Goal: Navigation & Orientation: Find specific page/section

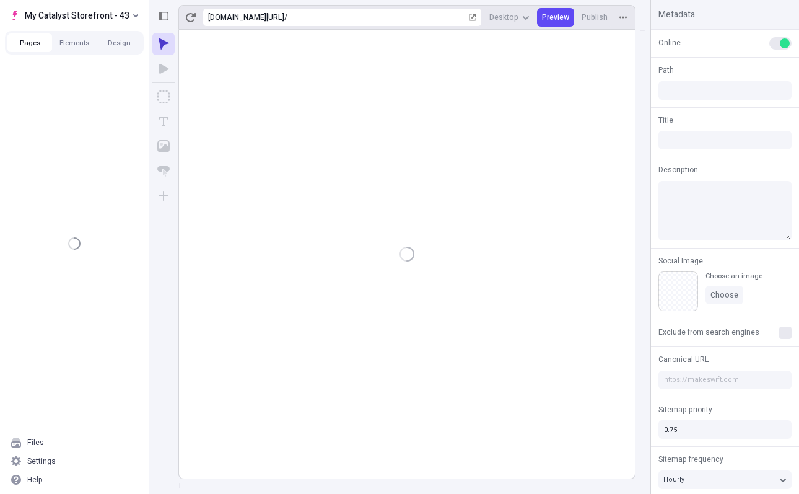
type input "/"
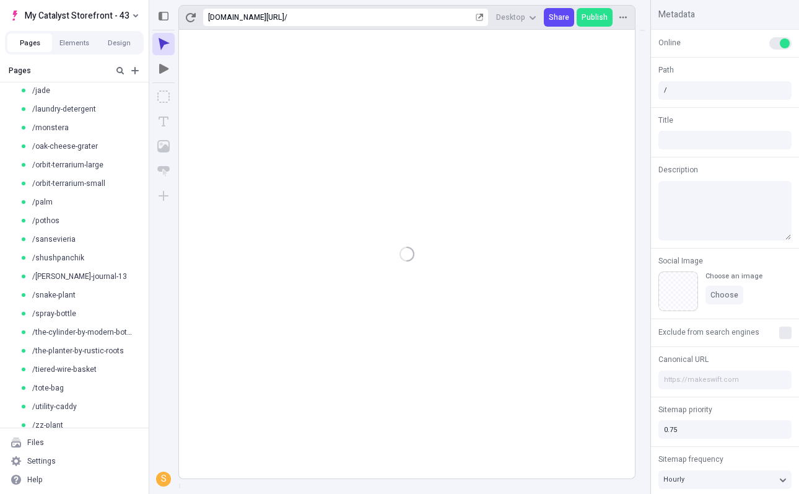
scroll to position [271, 0]
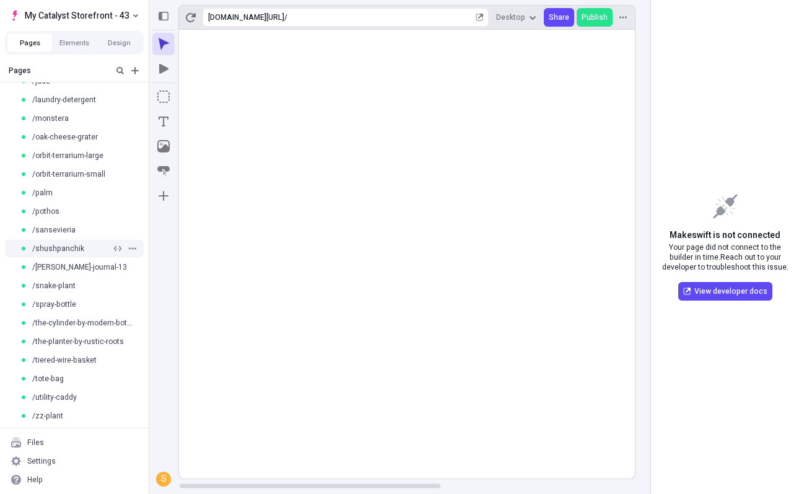
click at [76, 253] on span "/shushpanchik" at bounding box center [58, 248] width 52 height 10
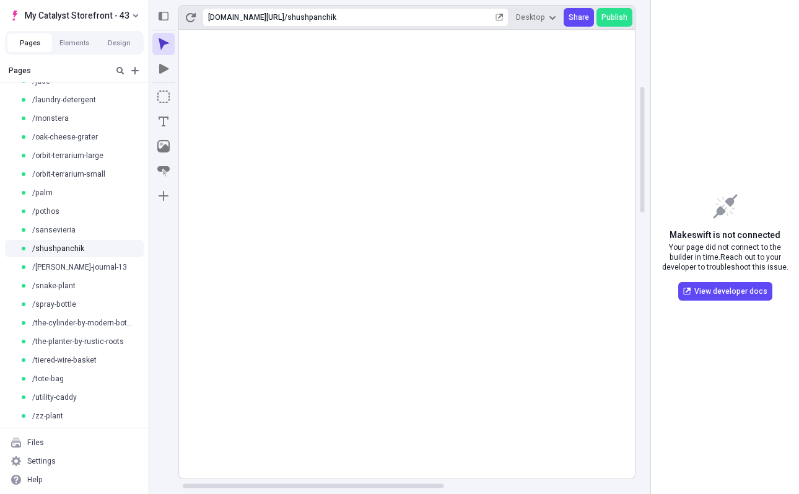
scroll to position [0, 8]
click at [396, 240] on use at bounding box center [567, 340] width 793 height 674
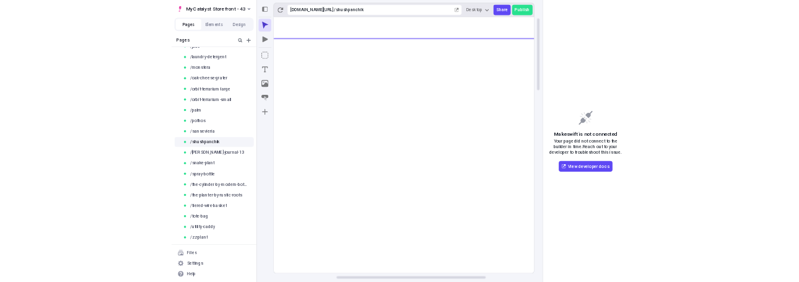
scroll to position [0, 196]
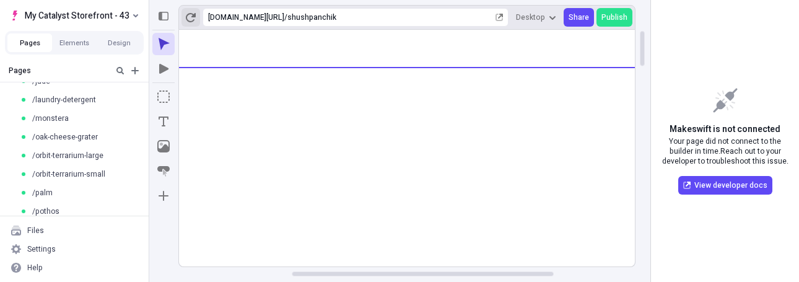
click at [188, 22] on button "button" at bounding box center [190, 17] width 19 height 19
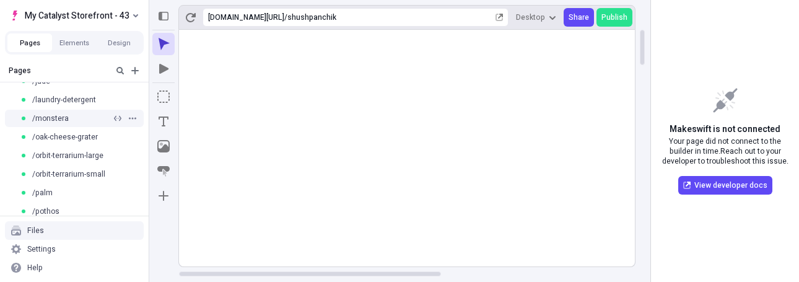
click at [56, 118] on span "/monstera" at bounding box center [50, 118] width 37 height 10
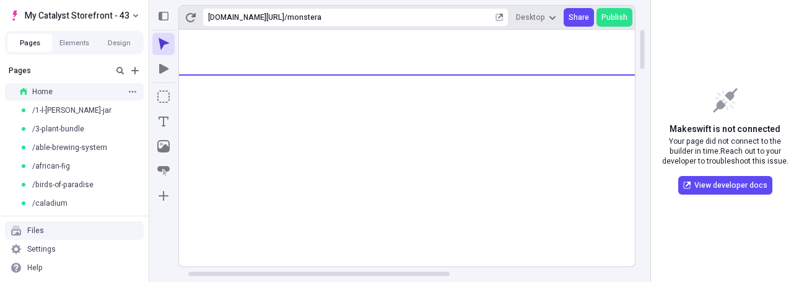
click at [54, 92] on div "Home" at bounding box center [71, 92] width 102 height 10
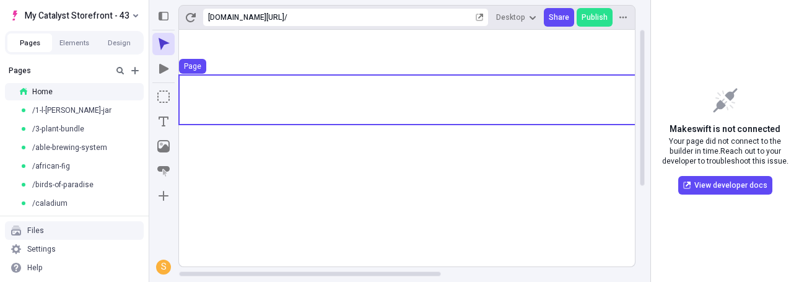
click at [447, 102] on use at bounding box center [575, 100] width 793 height 50
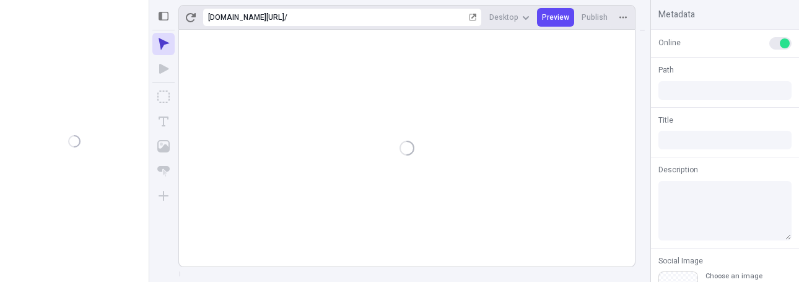
type input "/"
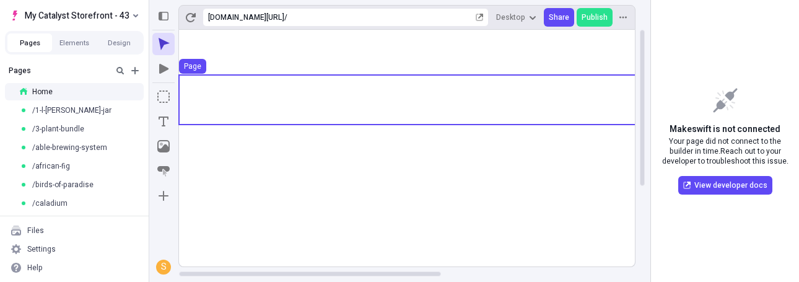
click at [458, 92] on use at bounding box center [575, 100] width 793 height 50
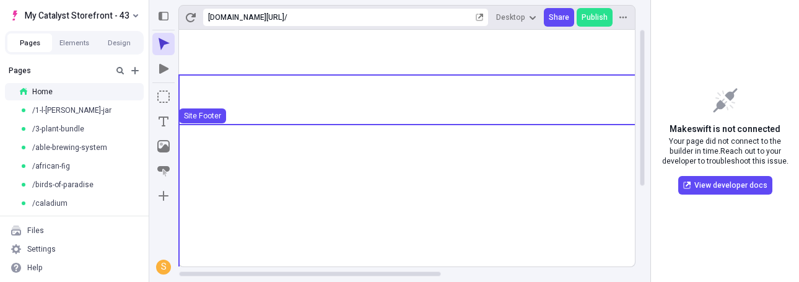
click at [458, 161] on use at bounding box center [575, 255] width 793 height 261
click at [471, 97] on use at bounding box center [575, 100] width 793 height 50
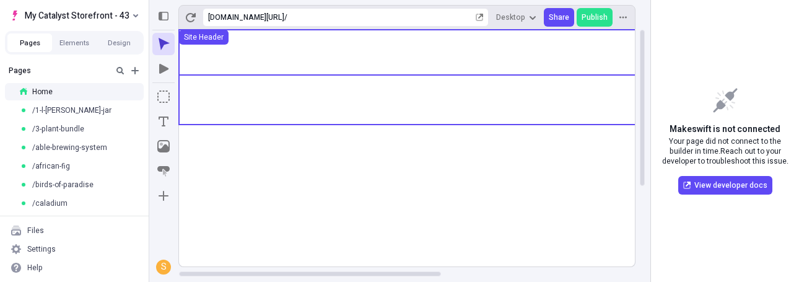
click at [548, 55] on use at bounding box center [575, 52] width 793 height 45
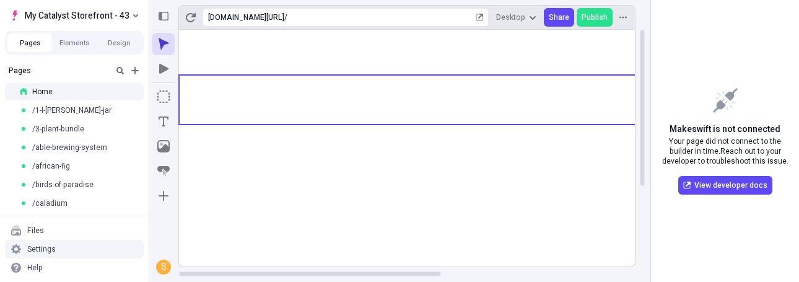
click at [88, 244] on div "Settings" at bounding box center [74, 249] width 139 height 19
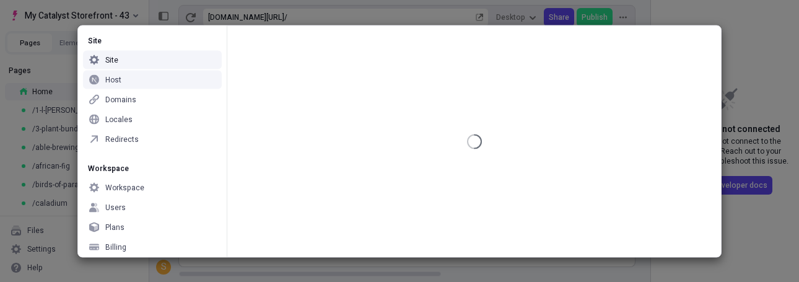
click at [144, 75] on div "Host" at bounding box center [152, 79] width 139 height 19
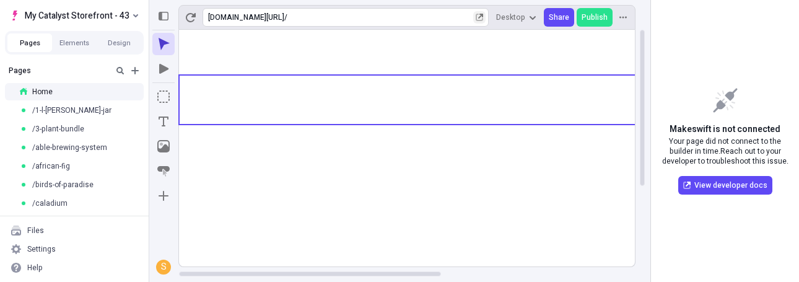
click at [483, 15] on icon "button" at bounding box center [480, 16] width 5 height 5
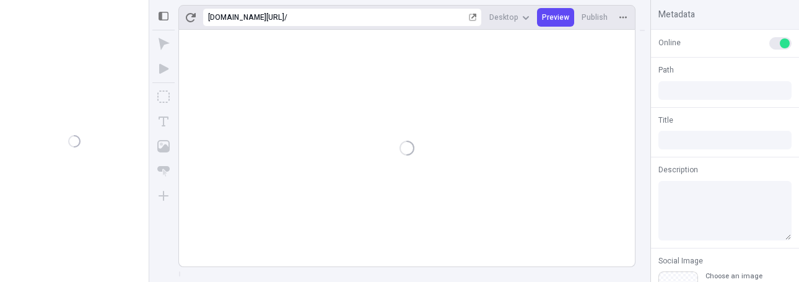
type input "/"
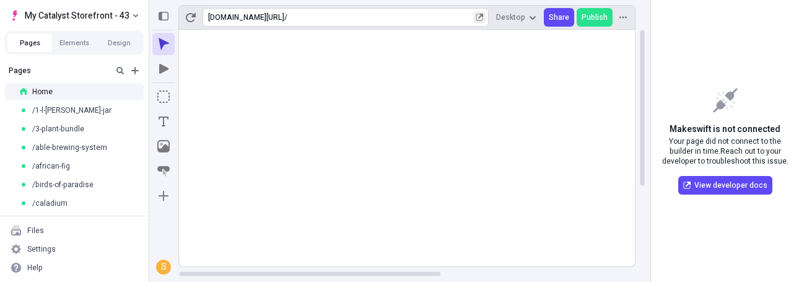
click at [482, 17] on icon "button" at bounding box center [480, 16] width 5 height 5
click at [430, 16] on div "https://store-sh8qjyjjfe-1788889.catalyst-sandbox-vercel.store /" at bounding box center [346, 17] width 286 height 19
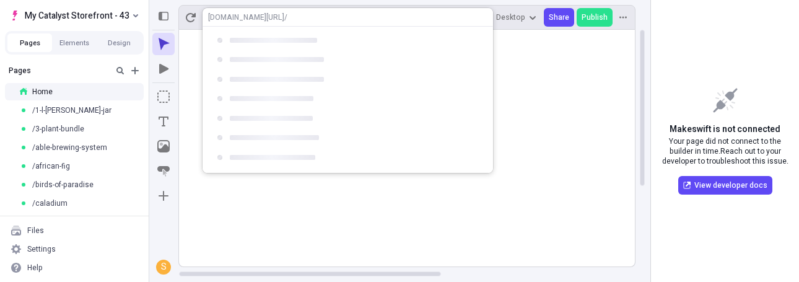
type input "shop-all"
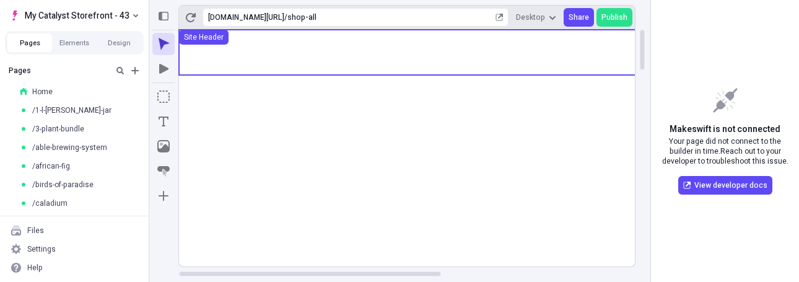
click at [279, 66] on use at bounding box center [575, 52] width 793 height 45
click at [75, 108] on span "/1-l-[PERSON_NAME]-jar" at bounding box center [71, 110] width 79 height 10
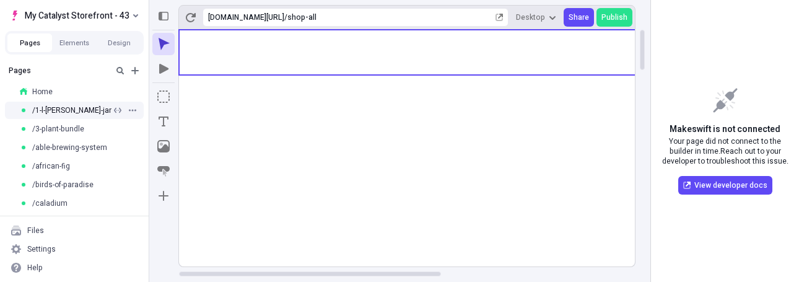
click at [75, 108] on span "/1-l-[PERSON_NAME]-jar" at bounding box center [71, 110] width 79 height 10
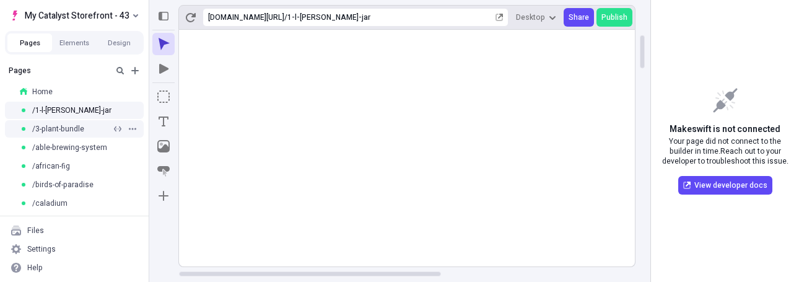
click at [97, 121] on div "/3-plant-bundle" at bounding box center [74, 129] width 149 height 19
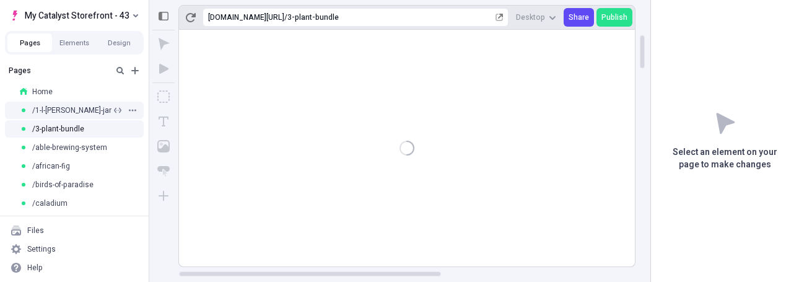
click at [101, 113] on div "/1-l-[PERSON_NAME]-jar" at bounding box center [66, 110] width 92 height 10
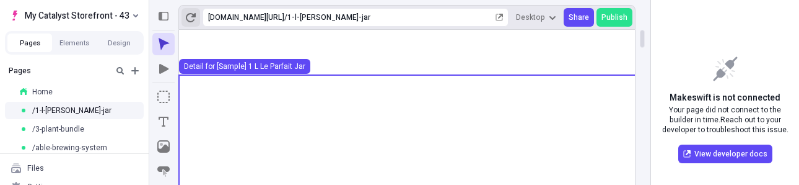
click at [194, 15] on icon "button" at bounding box center [191, 17] width 10 height 9
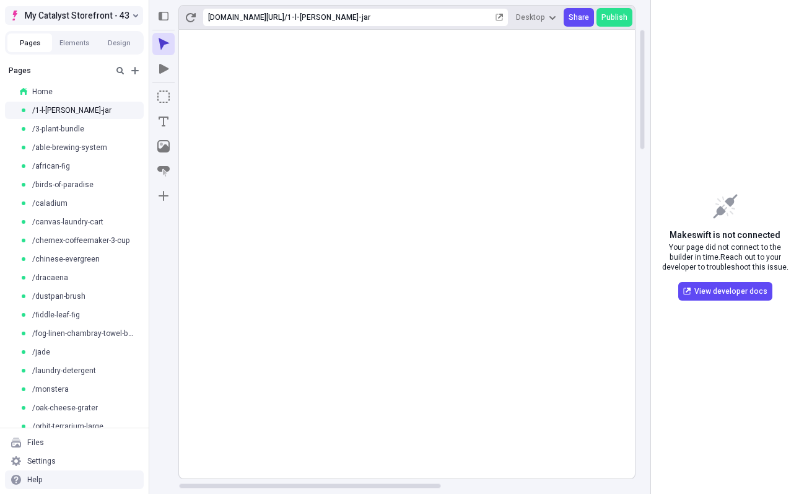
click at [46, 18] on span "My Catalyst Storefront - 43" at bounding box center [77, 15] width 105 height 15
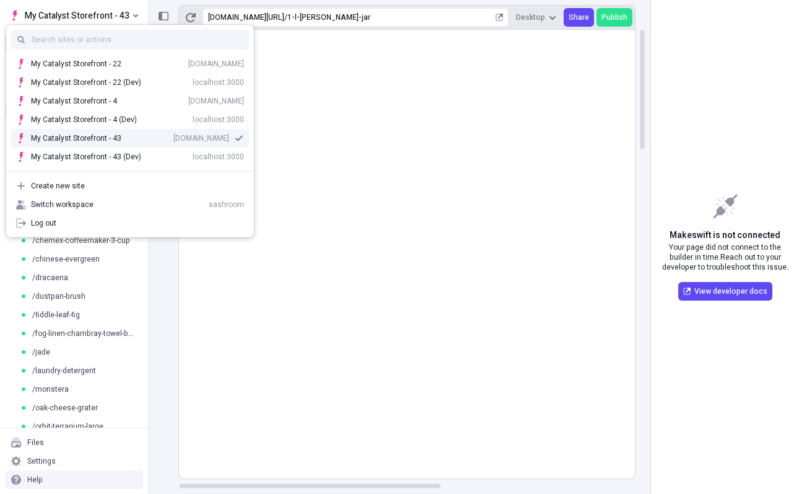
click at [173, 136] on div "[DOMAIN_NAME]" at bounding box center [201, 138] width 56 height 10
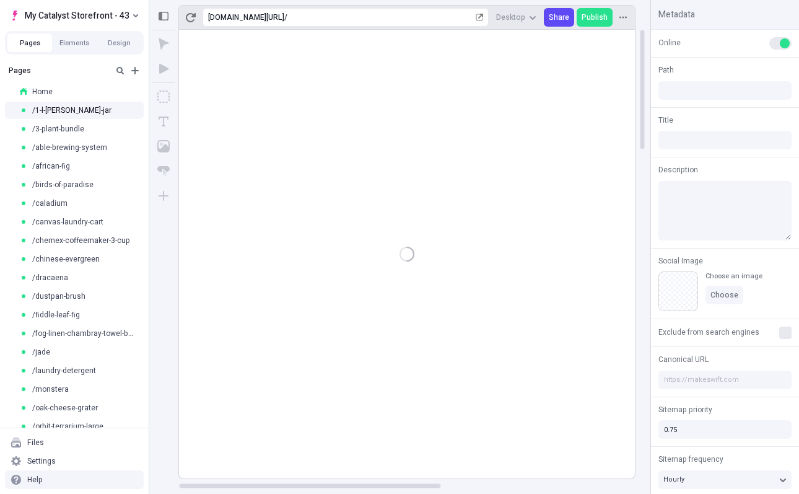
type input "/"
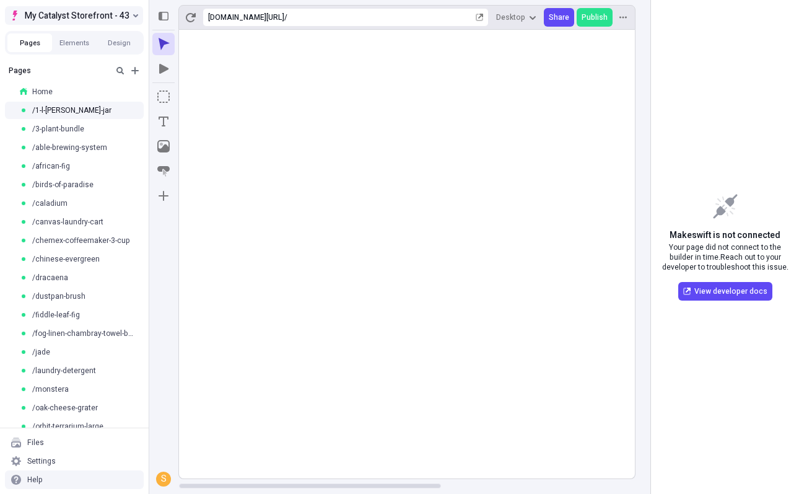
click at [77, 20] on span "My Catalyst Storefront - 43" at bounding box center [77, 15] width 105 height 15
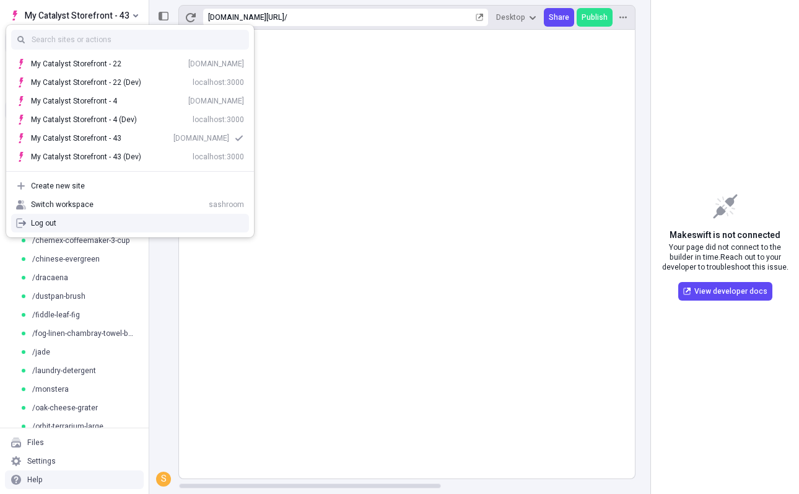
click at [67, 221] on div "Log out" at bounding box center [137, 223] width 213 height 10
